Goal: Transaction & Acquisition: Download file/media

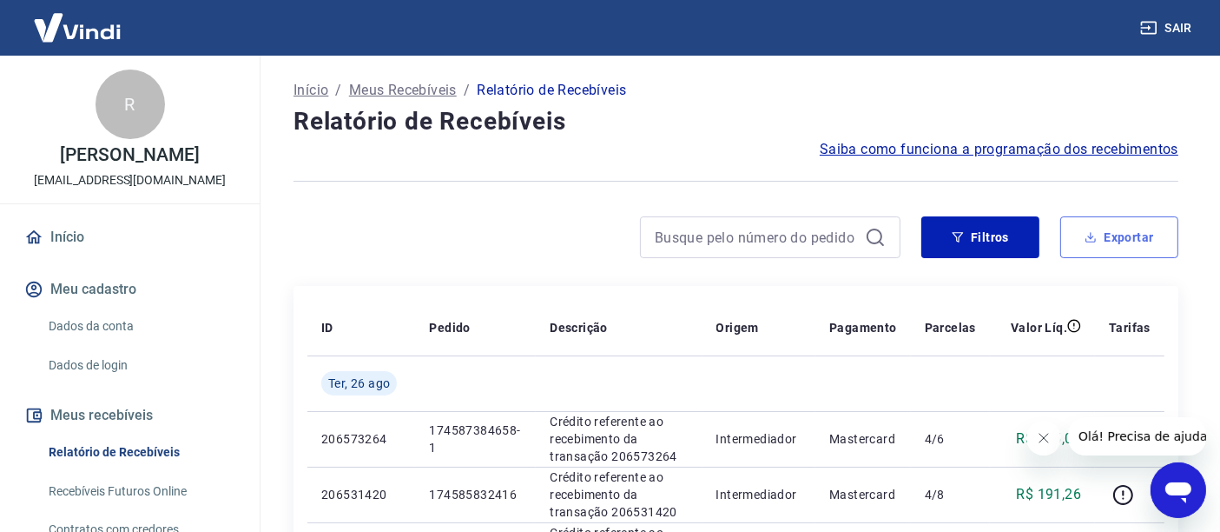
click at [1112, 243] on button "Exportar" at bounding box center [1120, 237] width 118 height 42
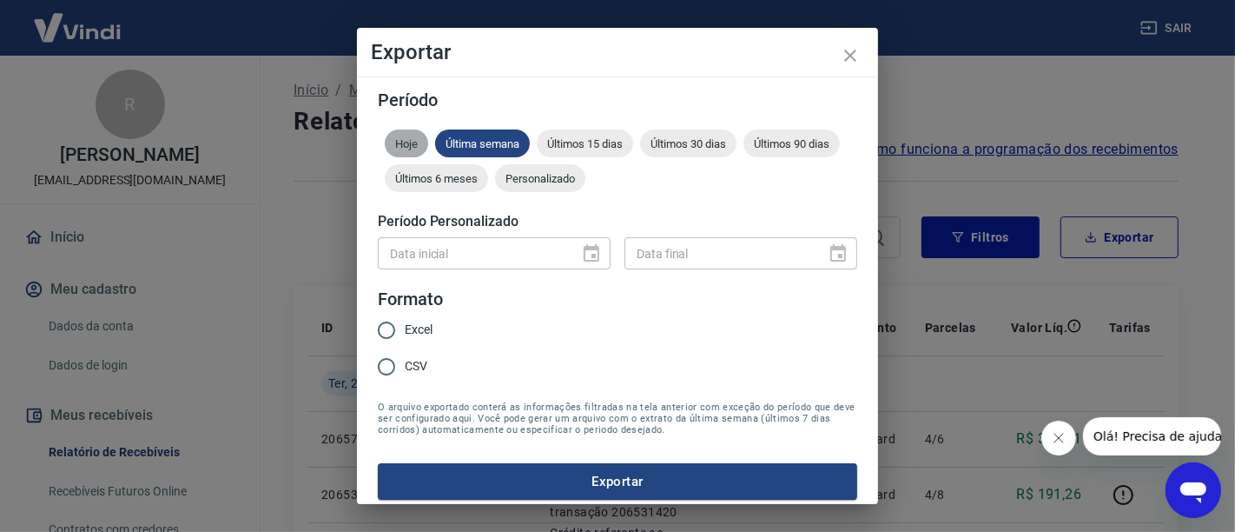
click at [417, 148] on span "Hoje" at bounding box center [406, 143] width 43 height 13
click at [424, 322] on span "Excel" at bounding box center [419, 330] width 28 height 18
click at [405, 322] on input "Excel" at bounding box center [386, 330] width 36 height 36
radio input "true"
click at [454, 478] on button "Exportar" at bounding box center [617, 481] width 479 height 36
